Goal: Check status: Check status

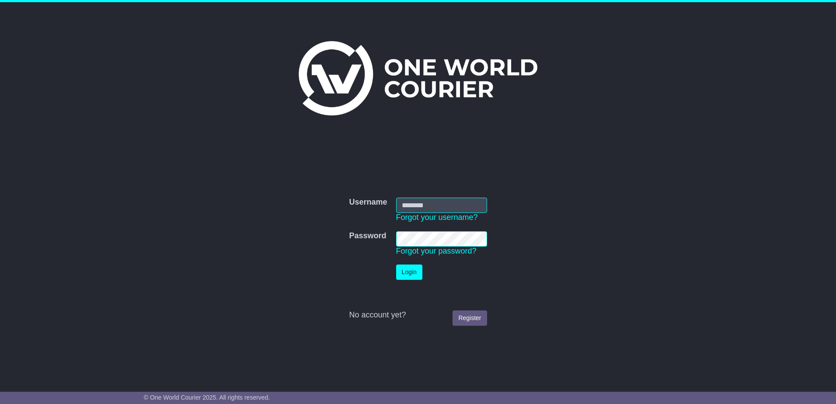
type input "********"
click at [404, 267] on button "Login" at bounding box center [409, 271] width 26 height 15
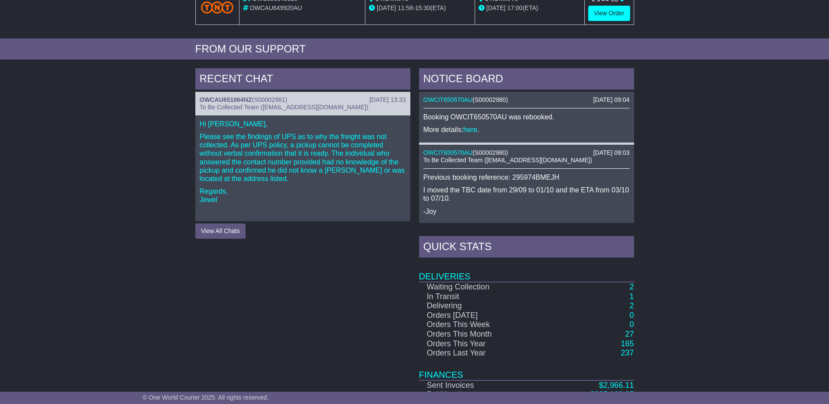
scroll to position [306, 0]
click at [226, 230] on button "View All Chats" at bounding box center [220, 230] width 50 height 15
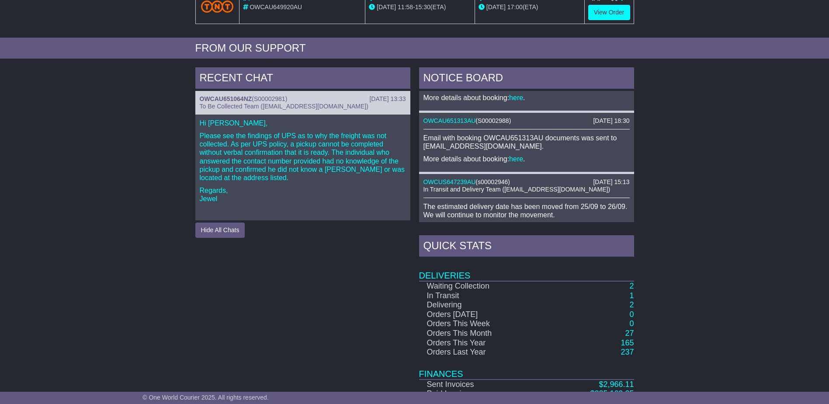
scroll to position [782, 0]
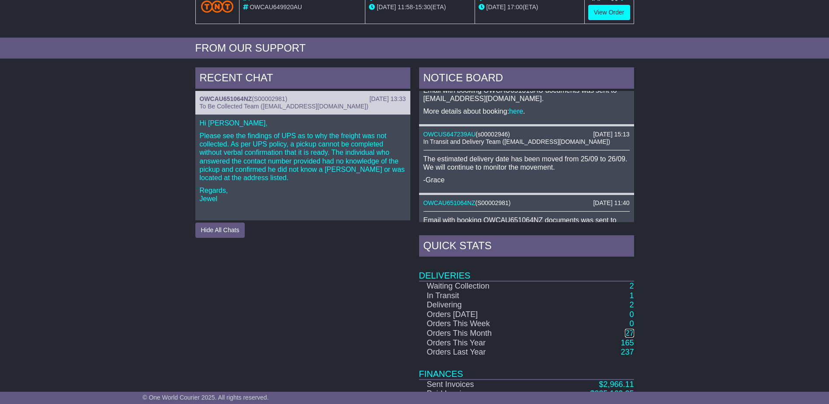
click at [632, 333] on link "27" at bounding box center [629, 333] width 9 height 9
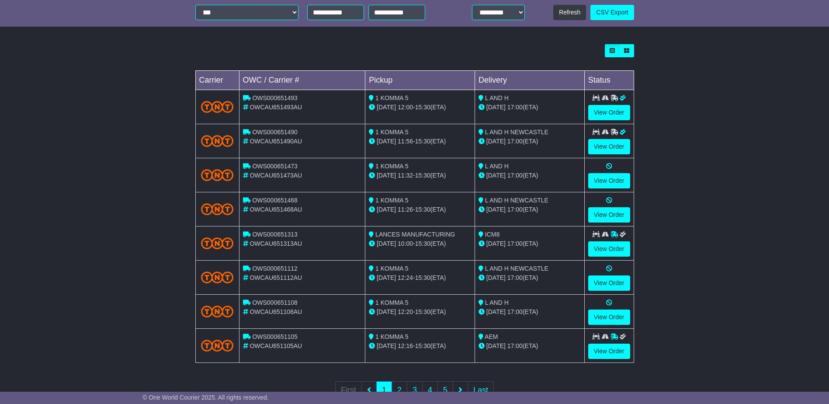
scroll to position [243, 0]
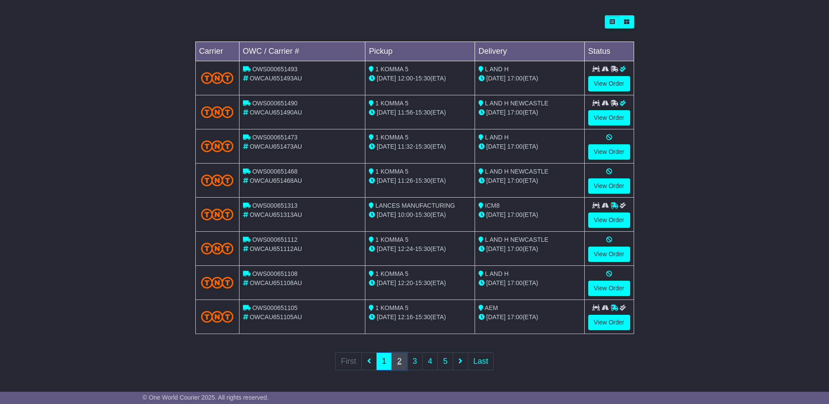
click at [400, 366] on link "2" at bounding box center [400, 361] width 16 height 18
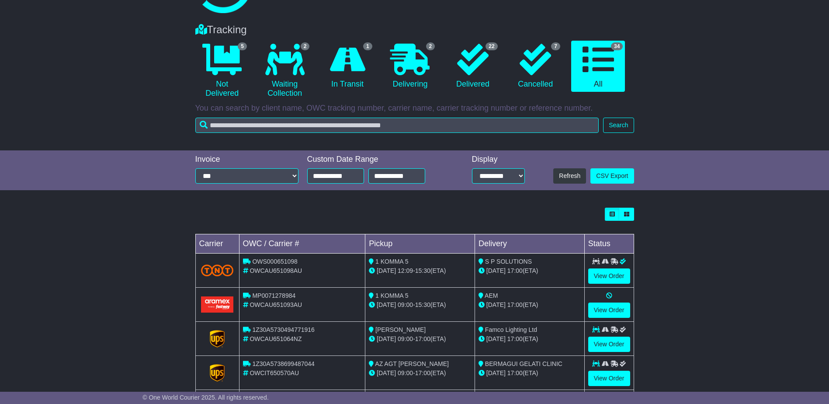
scroll to position [219, 0]
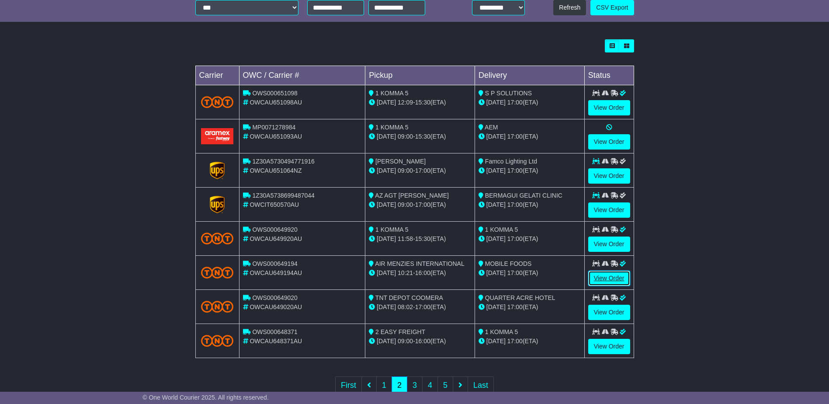
click at [604, 274] on link "View Order" at bounding box center [609, 278] width 42 height 15
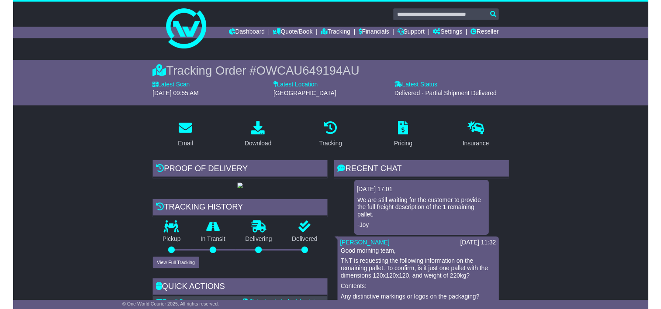
scroll to position [219, 0]
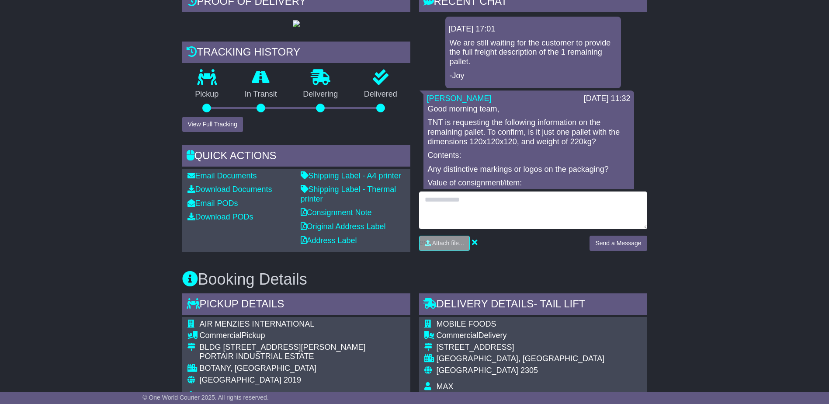
click at [466, 205] on textarea at bounding box center [533, 210] width 228 height 38
type textarea "**********"
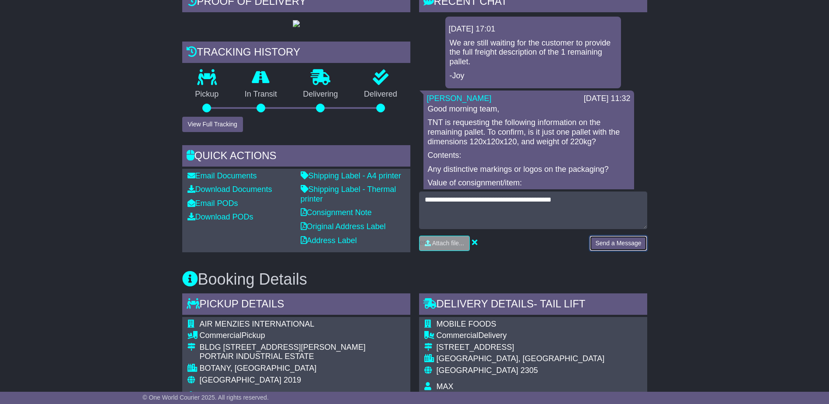
click at [606, 239] on button "Send a Message" at bounding box center [618, 243] width 57 height 15
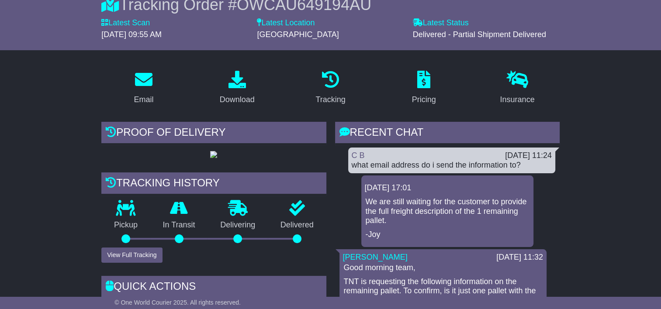
scroll to position [87, 0]
